Goal: Task Accomplishment & Management: Complete application form

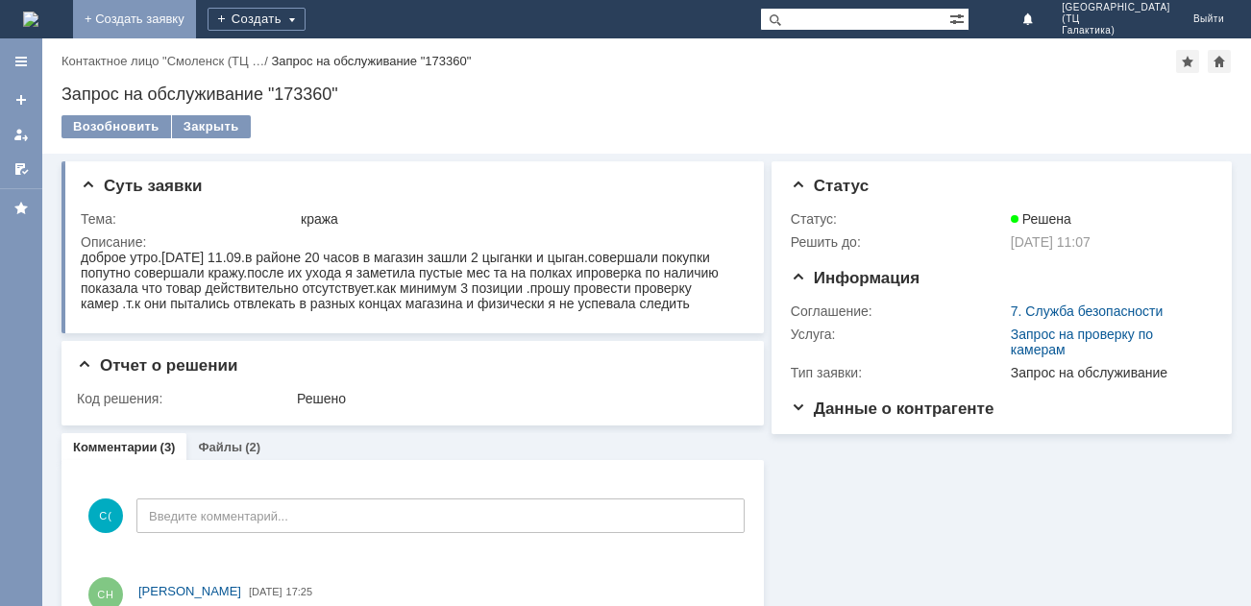
click at [196, 15] on link "+ Создать заявку" at bounding box center [134, 19] width 123 height 38
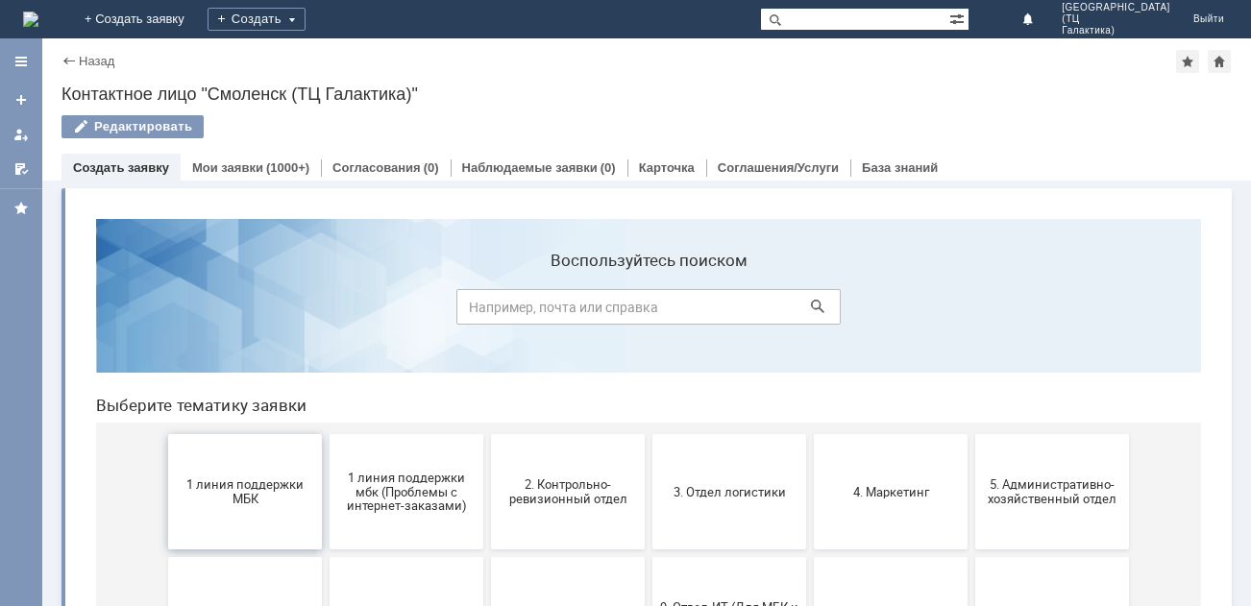
click at [257, 502] on span "1 линия поддержки МБК" at bounding box center [245, 492] width 142 height 29
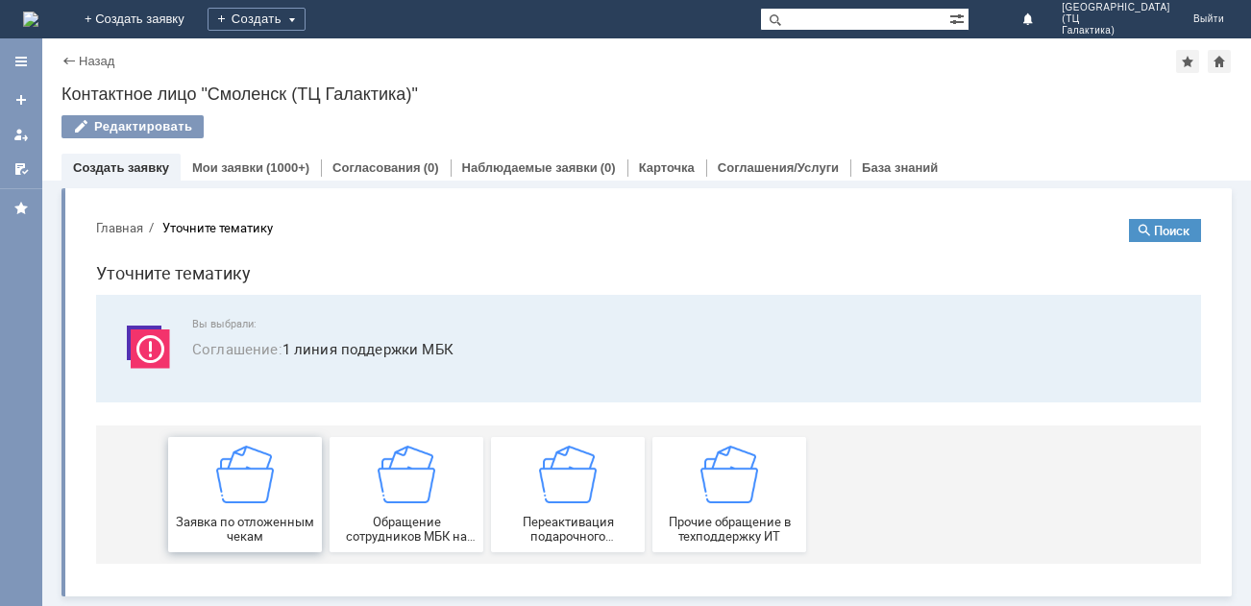
click at [264, 498] on img at bounding box center [245, 475] width 58 height 58
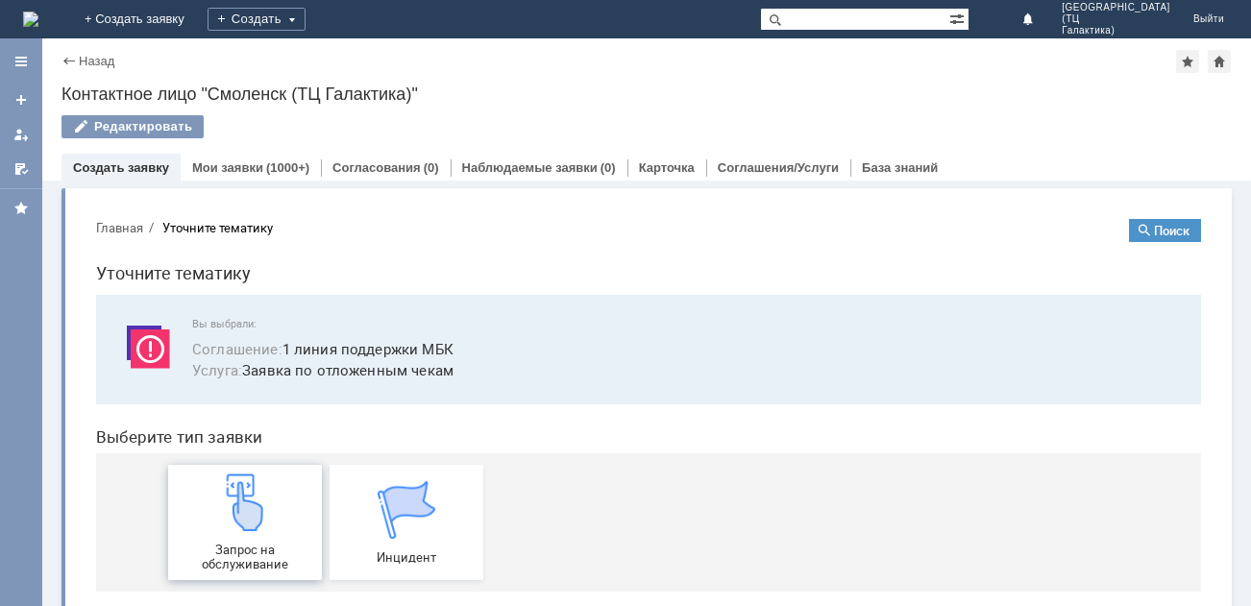
click at [271, 495] on div "Запрос на обслуживание" at bounding box center [245, 523] width 142 height 98
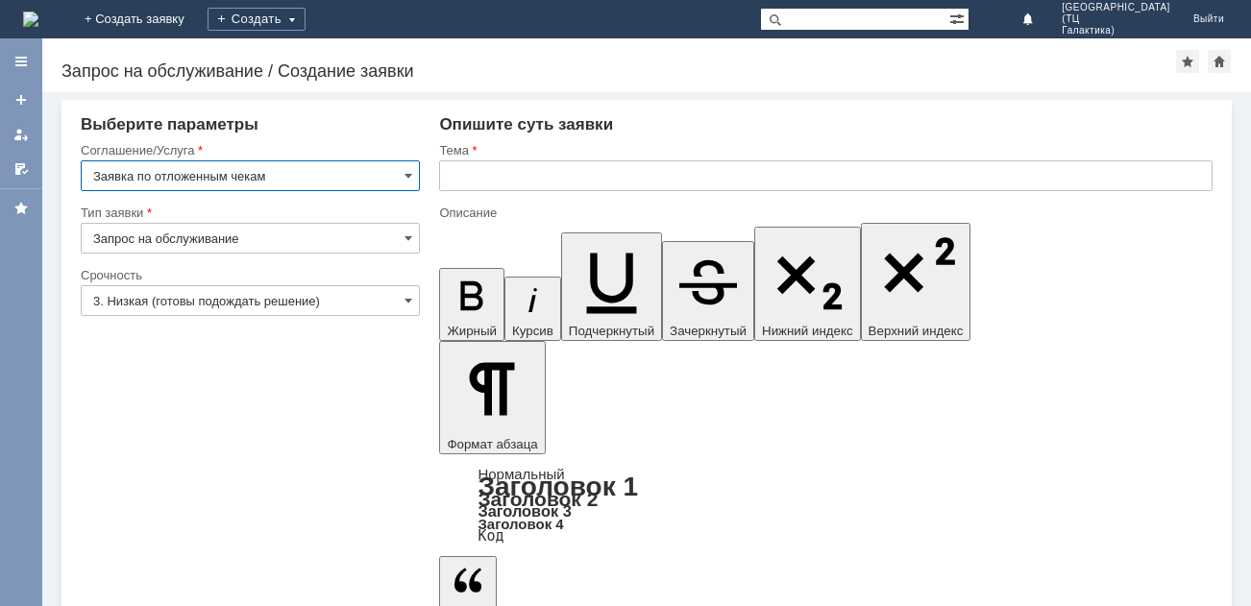
click at [413, 313] on input "3. Низкая (готовы подождать решение)" at bounding box center [250, 300] width 339 height 31
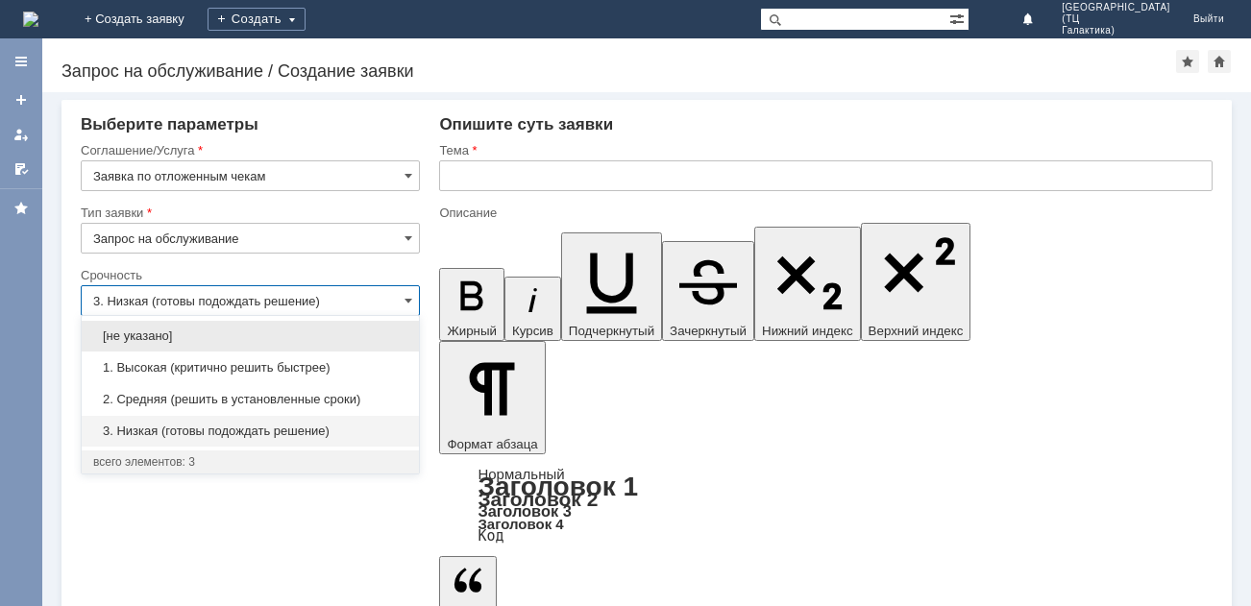
drag, startPoint x: 328, startPoint y: 359, endPoint x: 345, endPoint y: 350, distance: 19.8
click at [333, 358] on div "1. Высокая (критично решить быстрее)" at bounding box center [250, 368] width 337 height 31
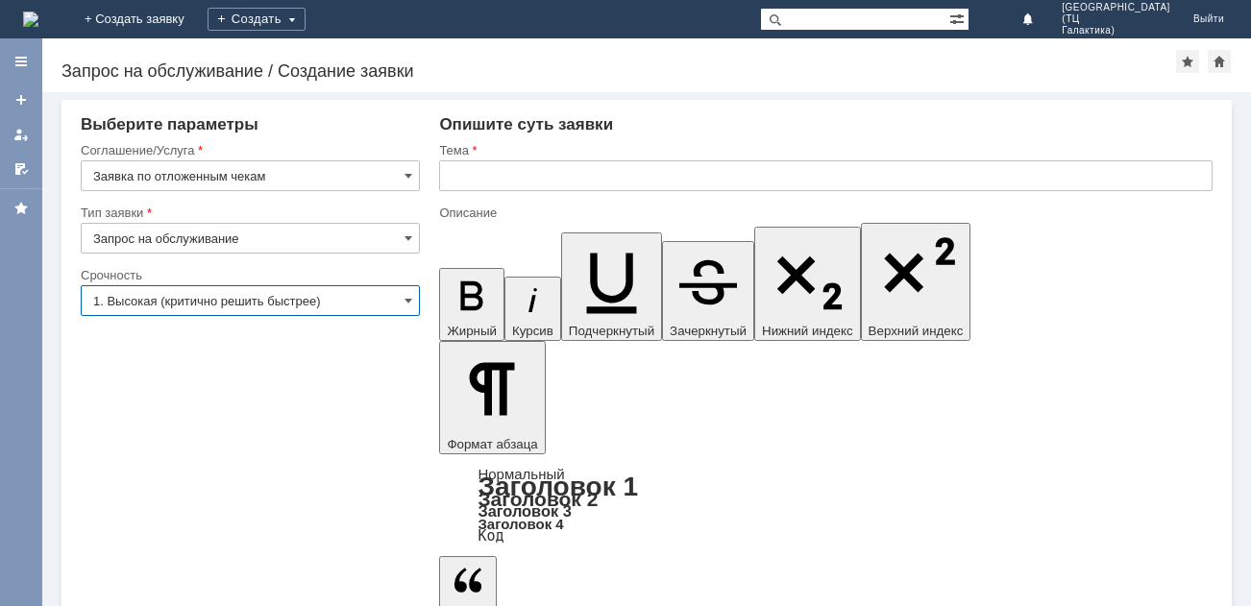
type input "1. Высокая (критично решить быстрее)"
click at [479, 177] on input "text" at bounding box center [826, 176] width 774 height 31
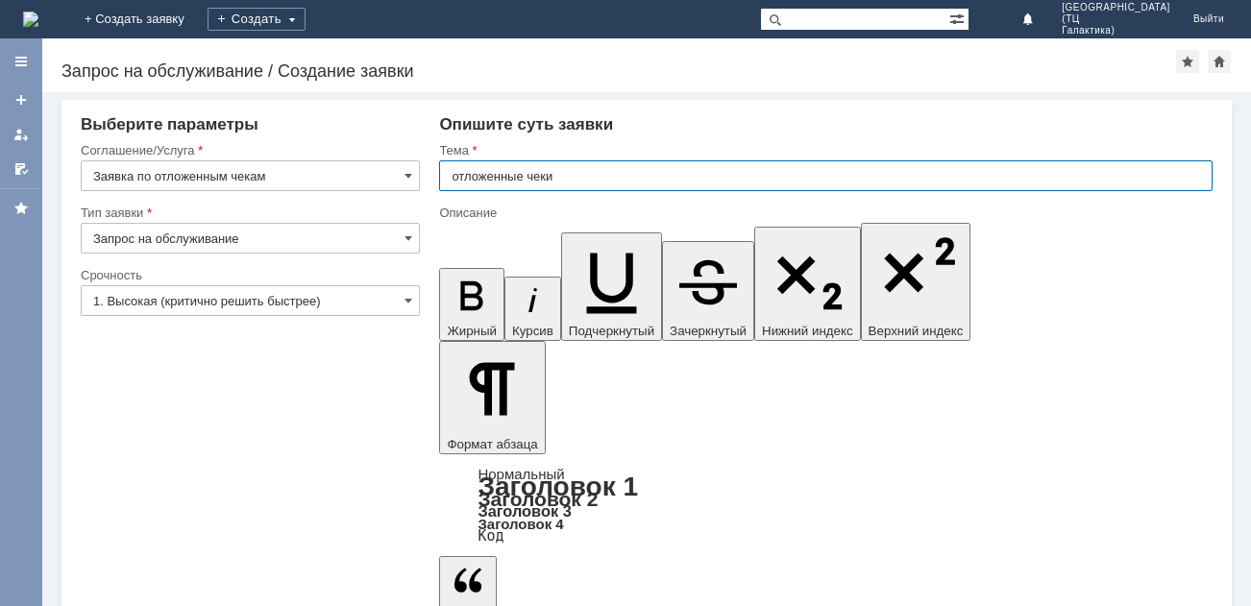
type input "отложенные чеки"
